Goal: Obtain resource: Obtain resource

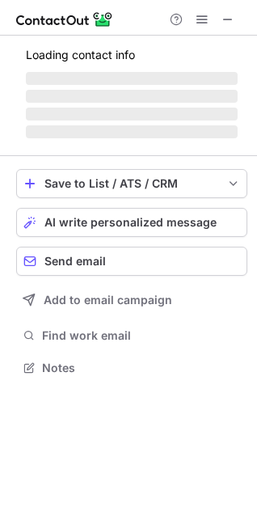
scroll to position [352, 257]
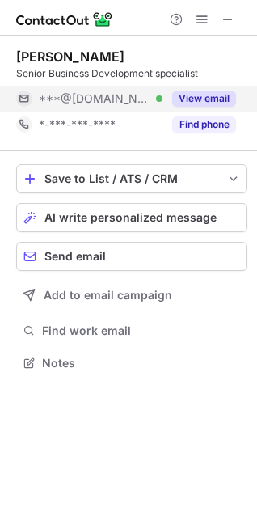
click at [207, 92] on button "View email" at bounding box center [204, 99] width 64 height 16
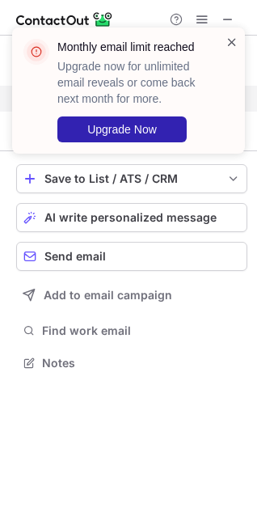
click at [233, 44] on span at bounding box center [232, 42] width 13 height 16
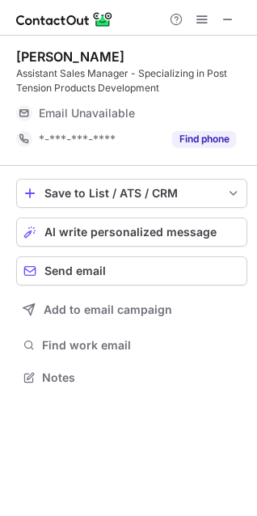
scroll to position [366, 257]
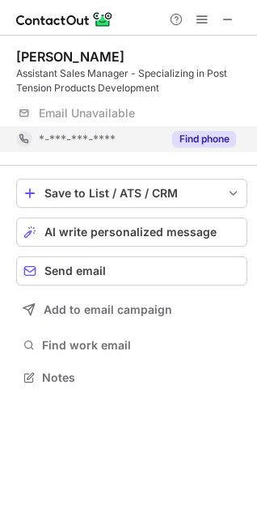
click at [178, 130] on div "Find phone" at bounding box center [199, 139] width 74 height 26
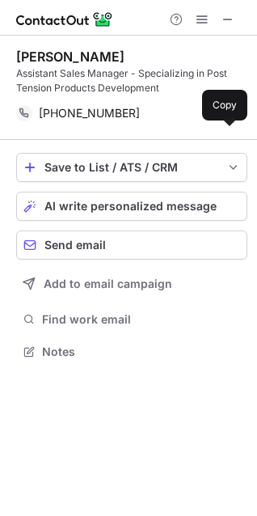
scroll to position [340, 257]
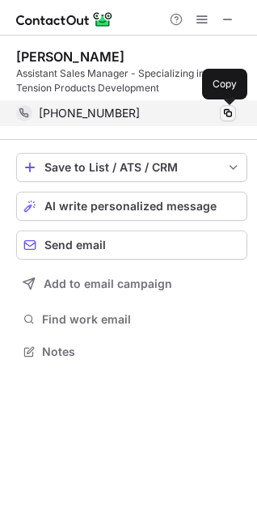
click at [230, 110] on span at bounding box center [227, 113] width 13 height 13
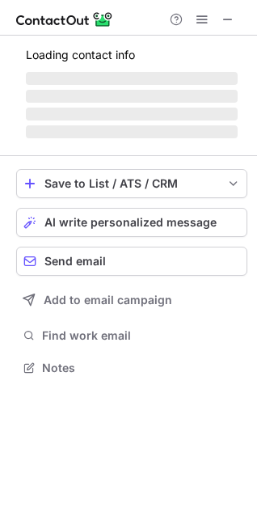
scroll to position [366, 257]
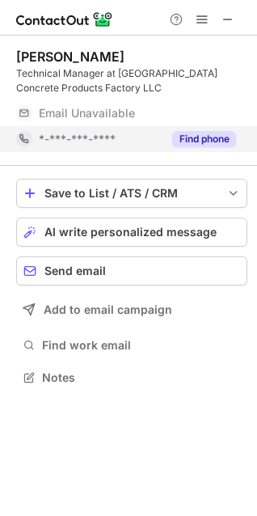
click at [178, 137] on button "Find phone" at bounding box center [204, 139] width 64 height 16
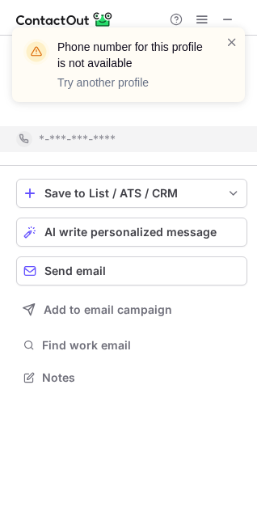
scroll to position [340, 257]
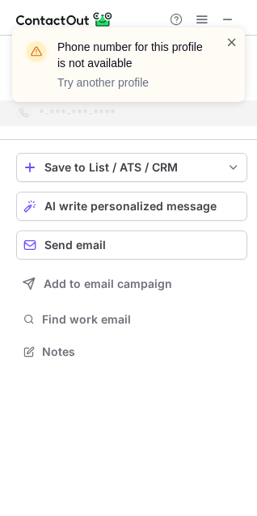
click at [235, 44] on span at bounding box center [232, 42] width 13 height 16
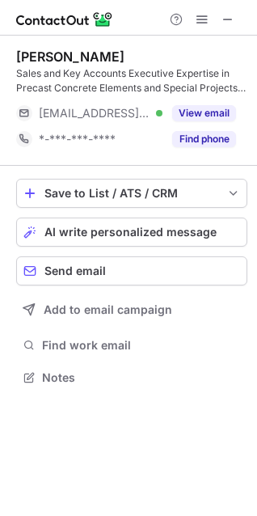
scroll to position [366, 257]
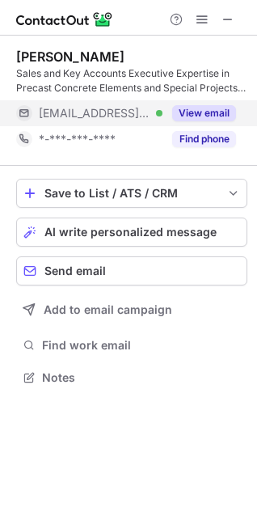
click at [192, 108] on button "View email" at bounding box center [204, 113] width 64 height 16
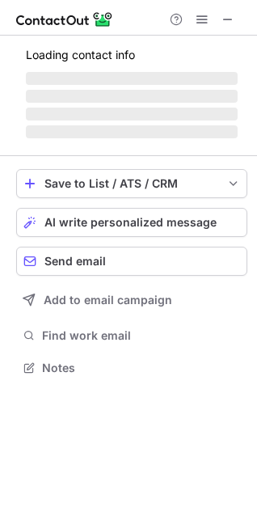
scroll to position [418, 257]
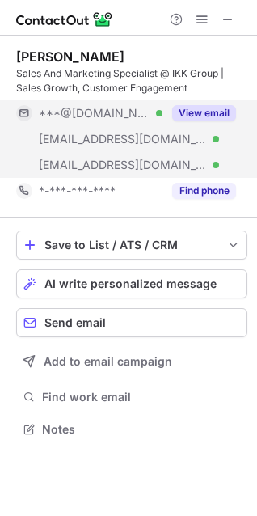
click at [213, 108] on button "View email" at bounding box center [204, 113] width 64 height 16
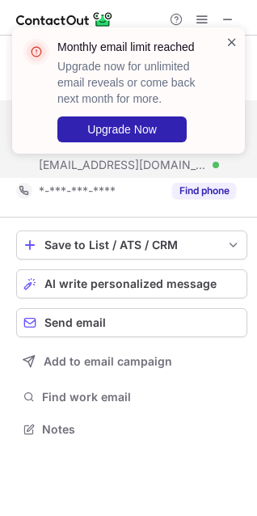
click at [232, 37] on span at bounding box center [232, 42] width 13 height 16
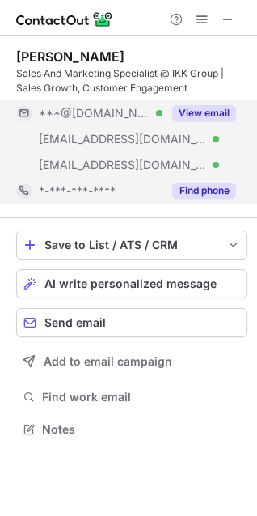
click at [196, 191] on button "Find phone" at bounding box center [204, 191] width 64 height 16
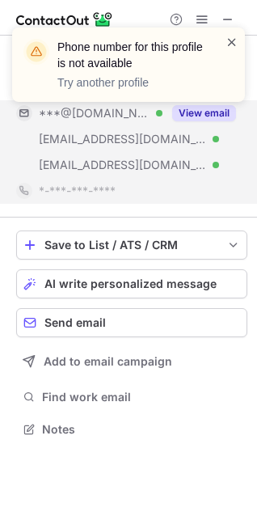
click at [234, 41] on span at bounding box center [232, 42] width 13 height 16
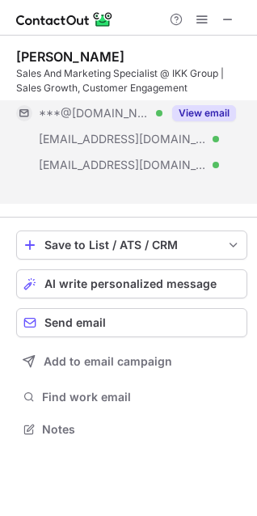
scroll to position [392, 257]
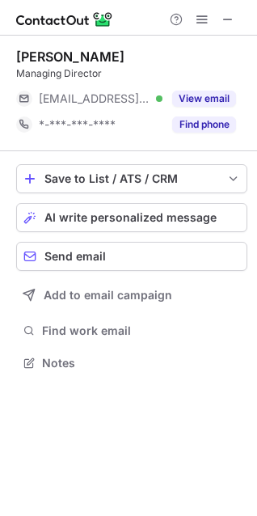
scroll to position [352, 257]
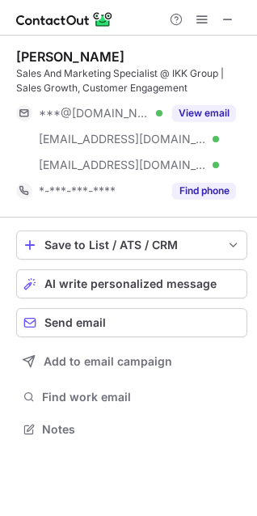
scroll to position [418, 257]
